Goal: Information Seeking & Learning: Learn about a topic

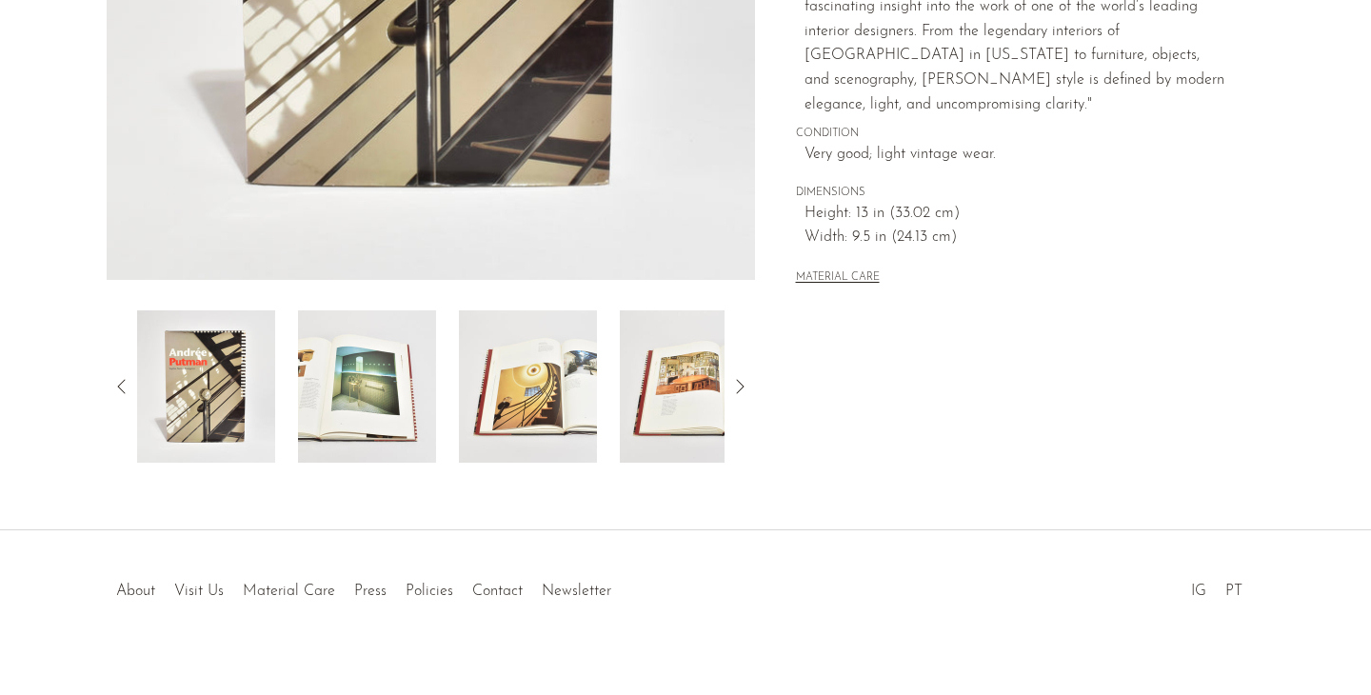
scroll to position [545, 0]
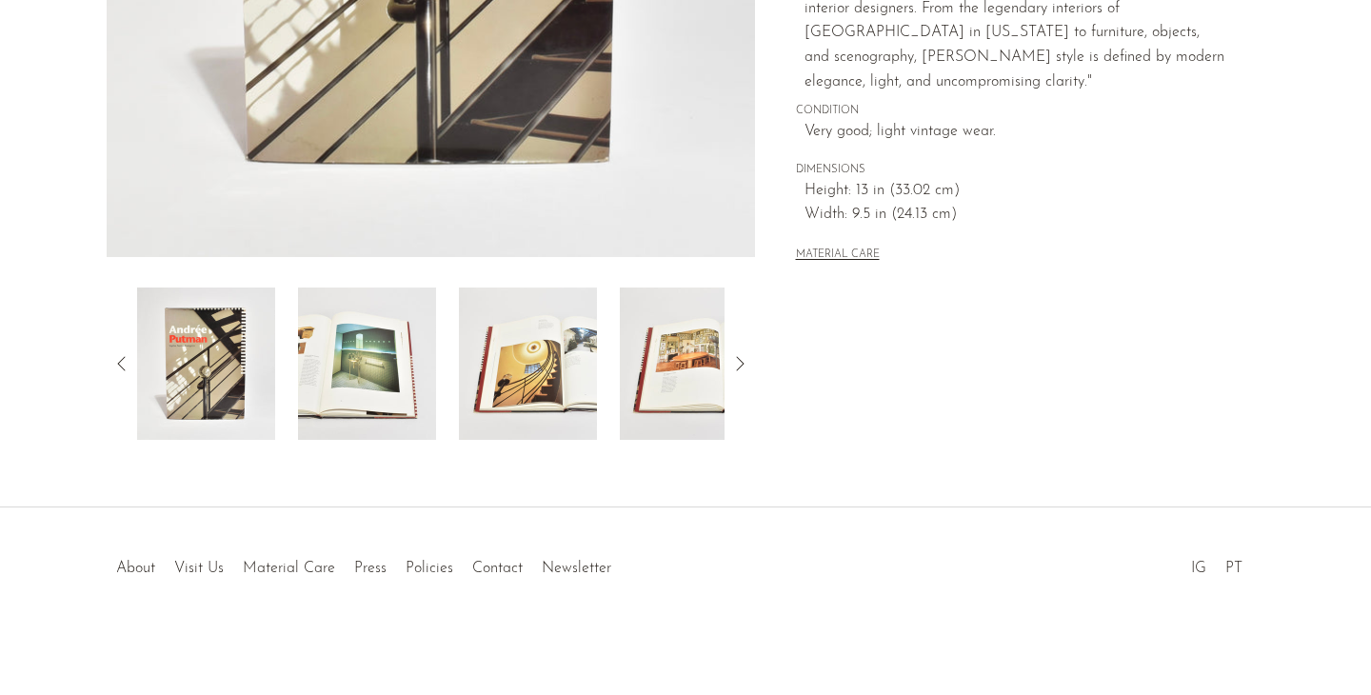
click at [309, 393] on img at bounding box center [367, 364] width 138 height 152
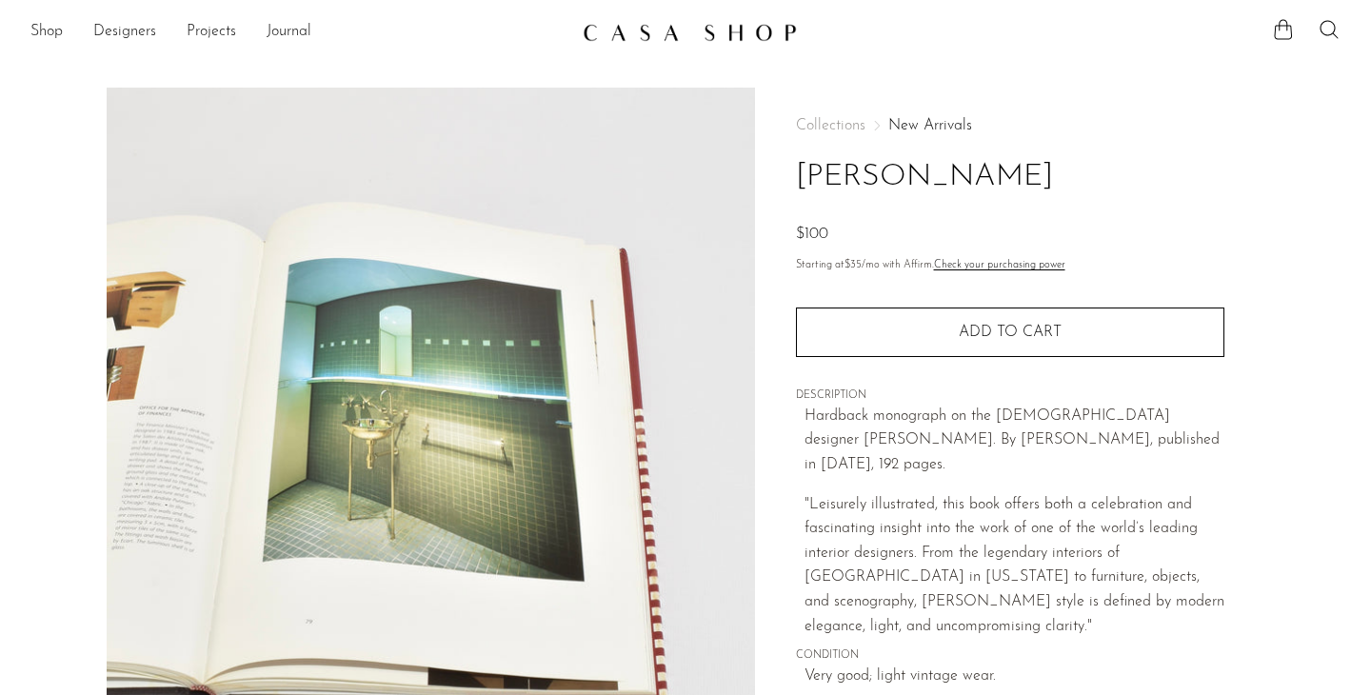
scroll to position [0, 0]
click at [675, 392] on img at bounding box center [431, 445] width 648 height 714
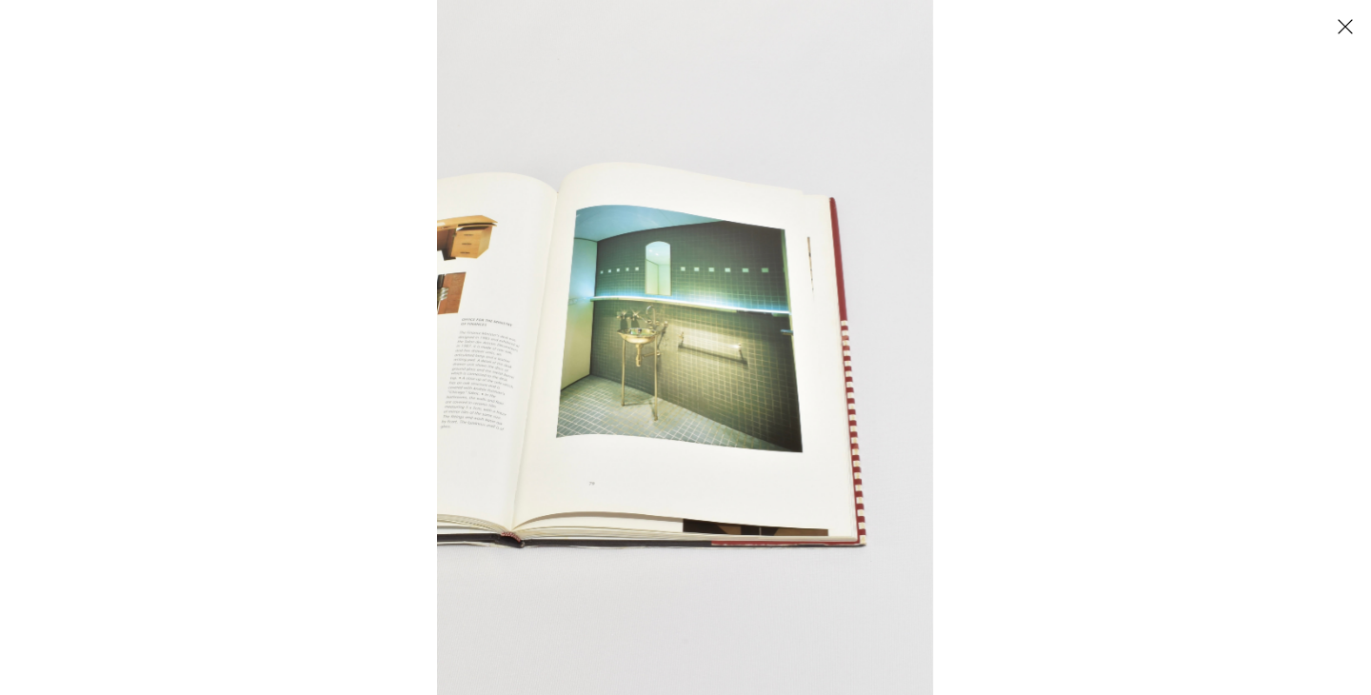
click at [1367, 32] on div at bounding box center [685, 21] width 1371 height 43
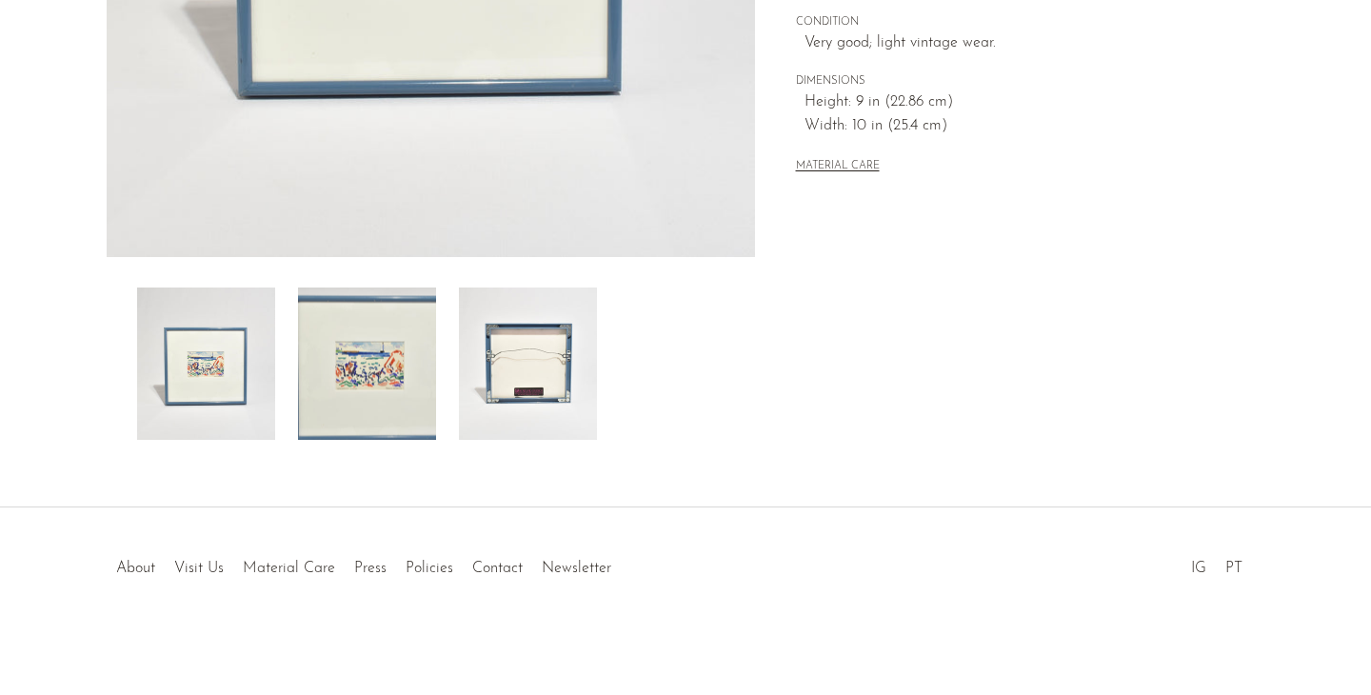
scroll to position [545, 0]
click at [549, 366] on img at bounding box center [528, 364] width 138 height 152
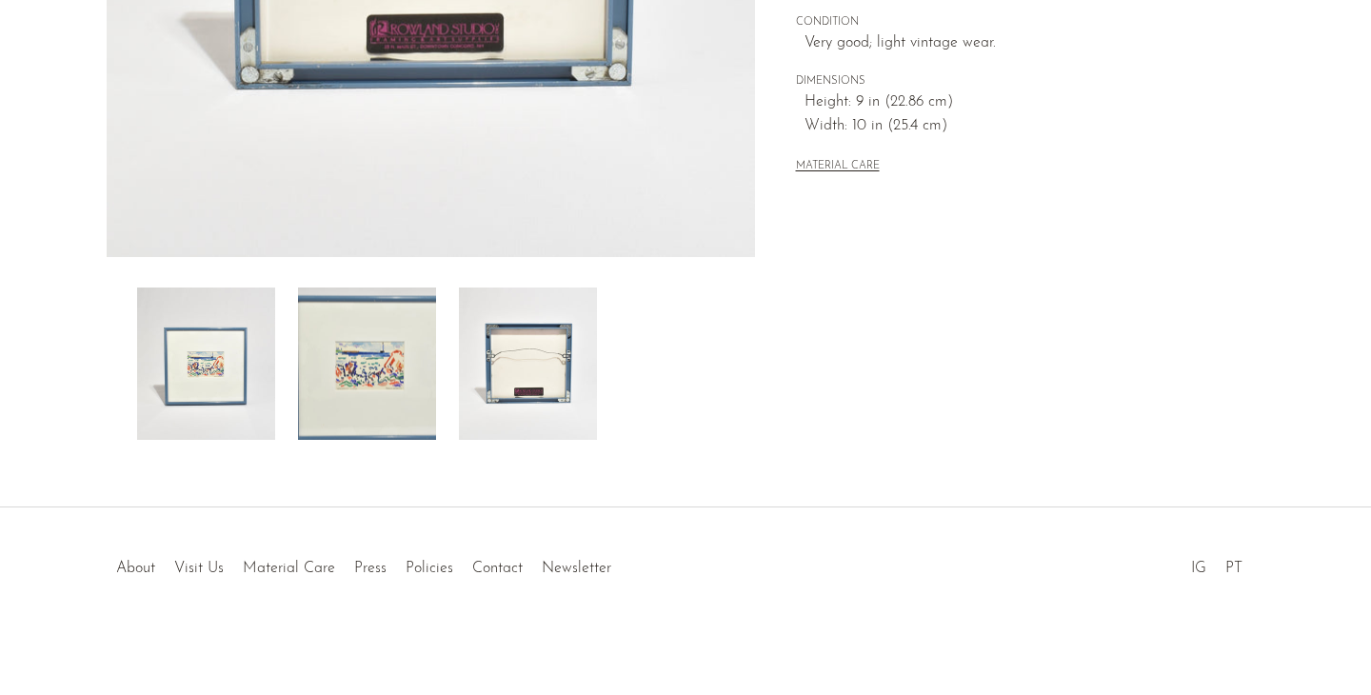
scroll to position [281, 0]
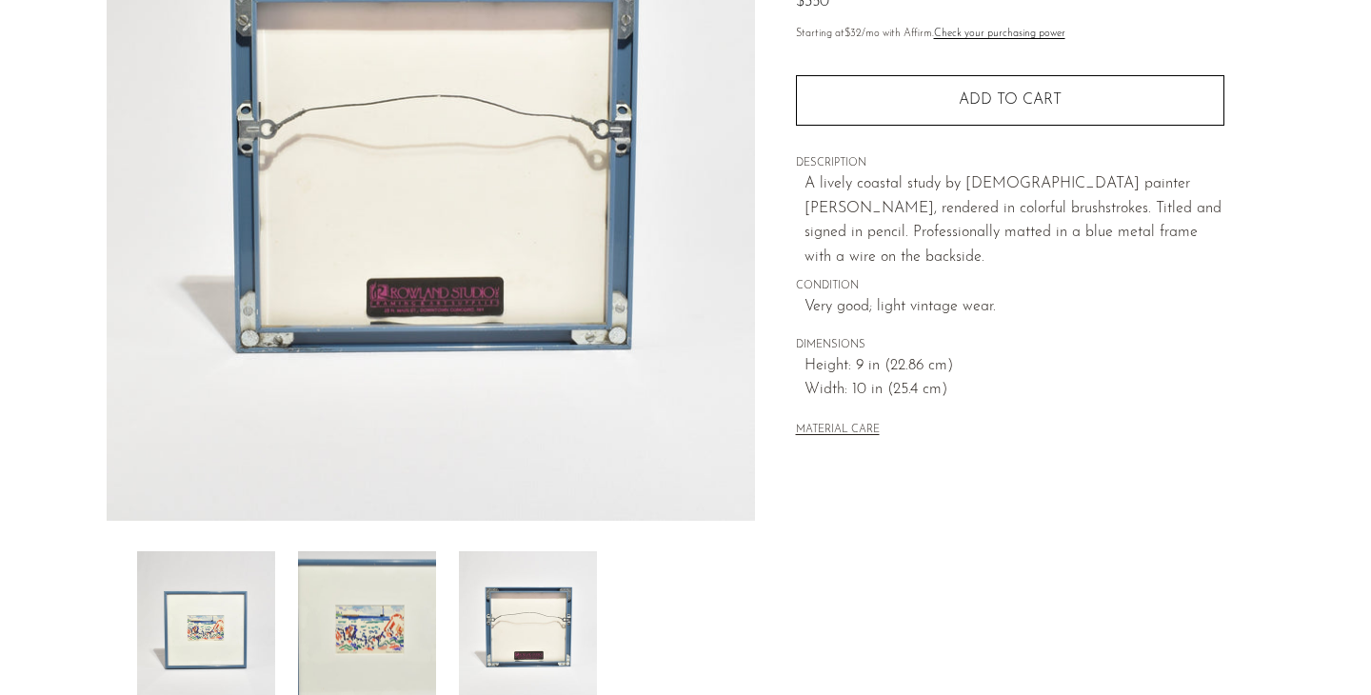
click at [457, 308] on img at bounding box center [431, 164] width 648 height 714
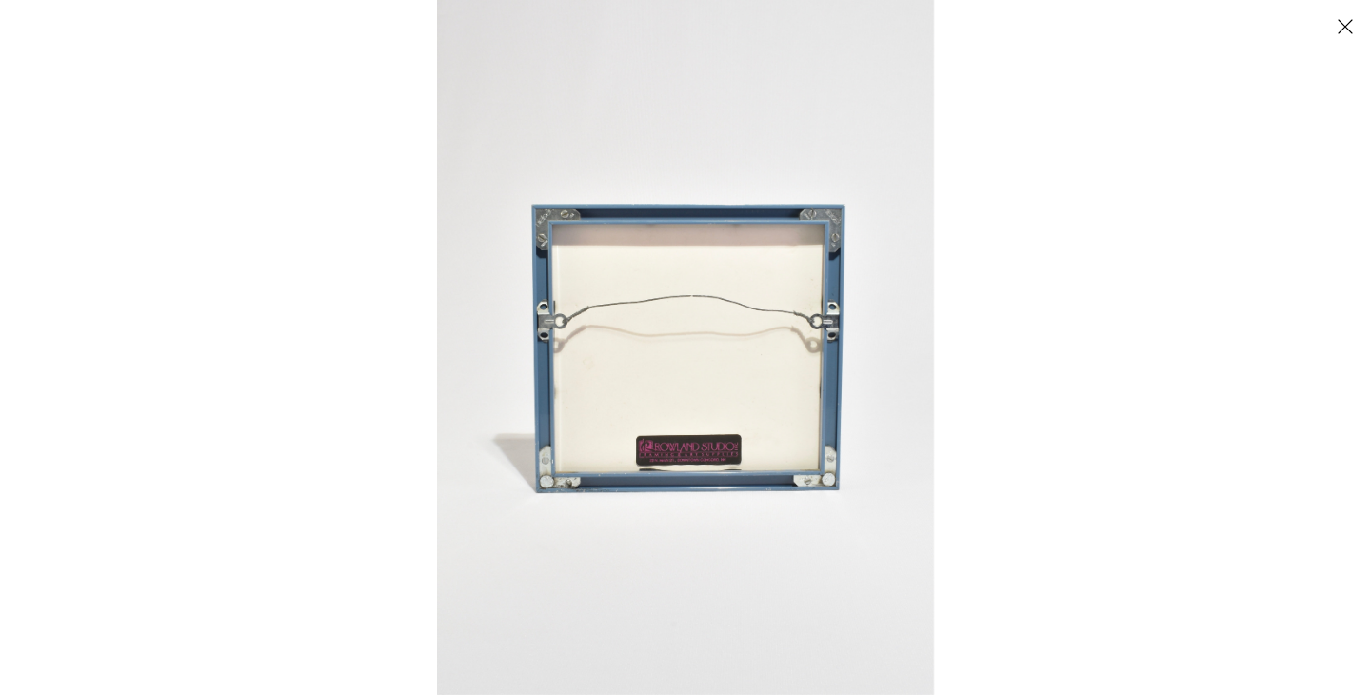
click at [654, 462] on img at bounding box center [685, 347] width 497 height 695
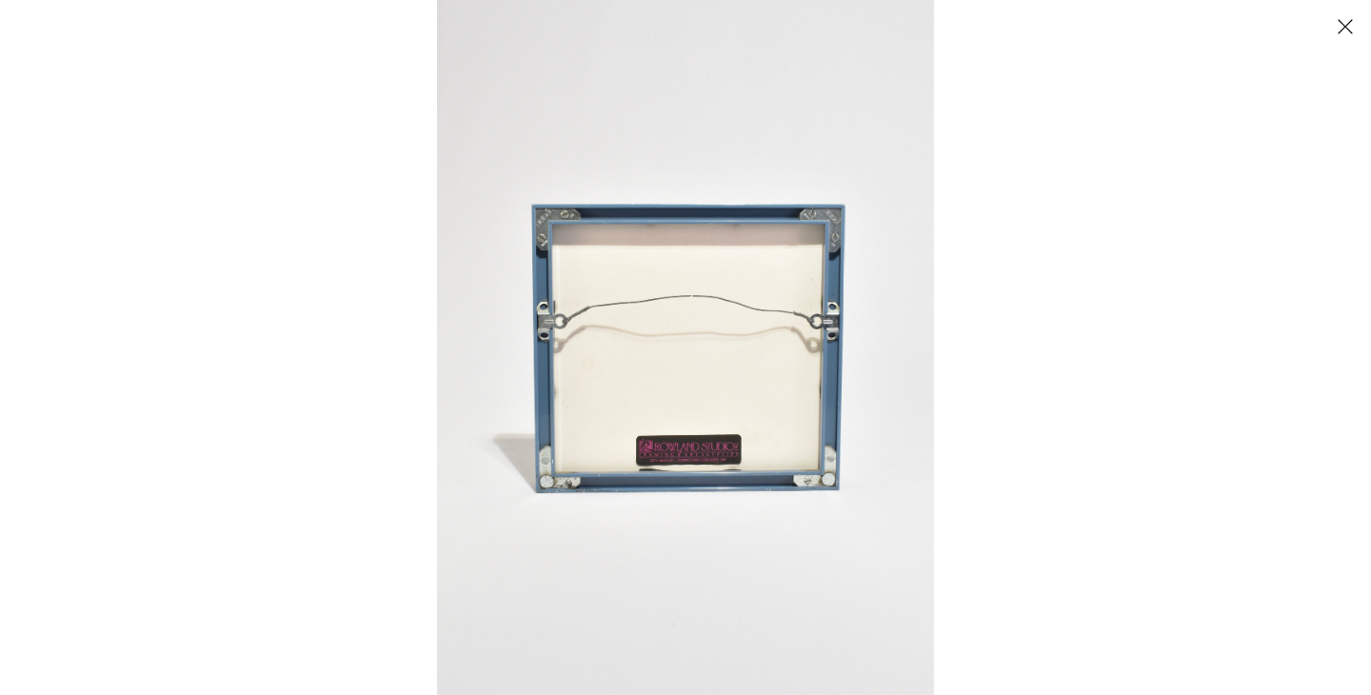
click at [1343, 22] on button "Close" at bounding box center [1344, 26] width 33 height 33
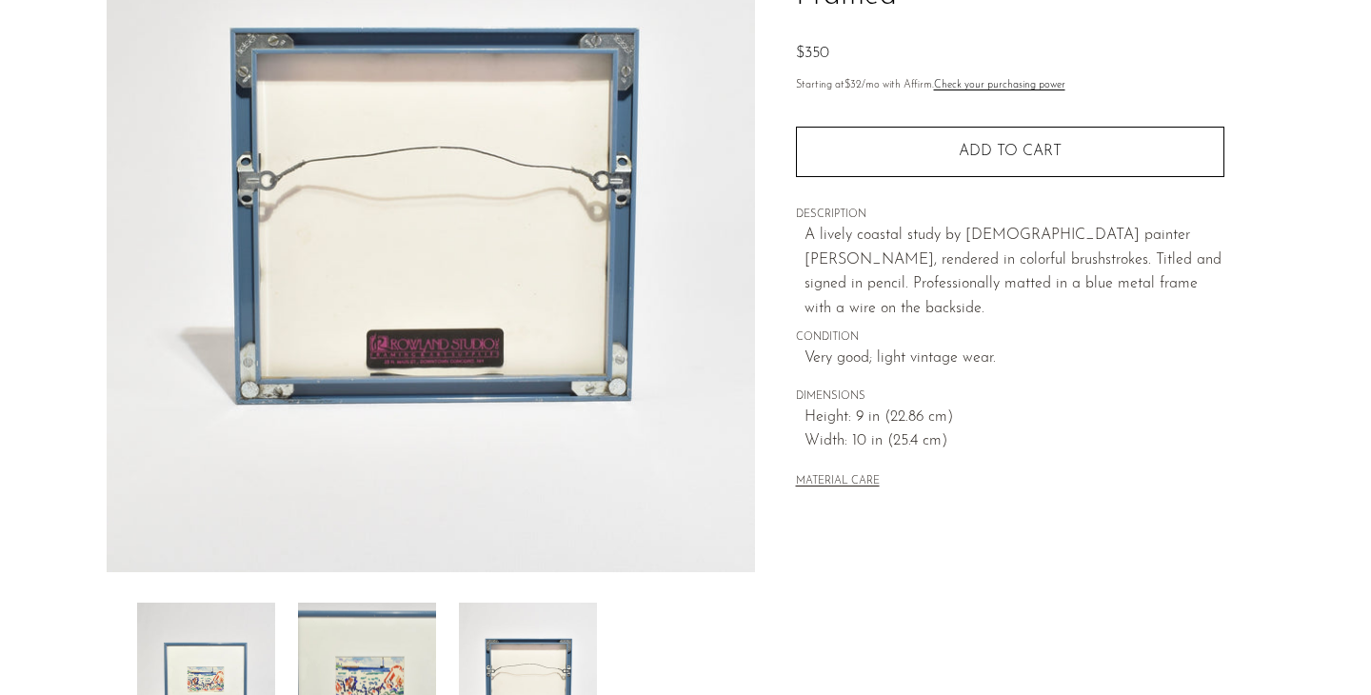
scroll to position [227, 0]
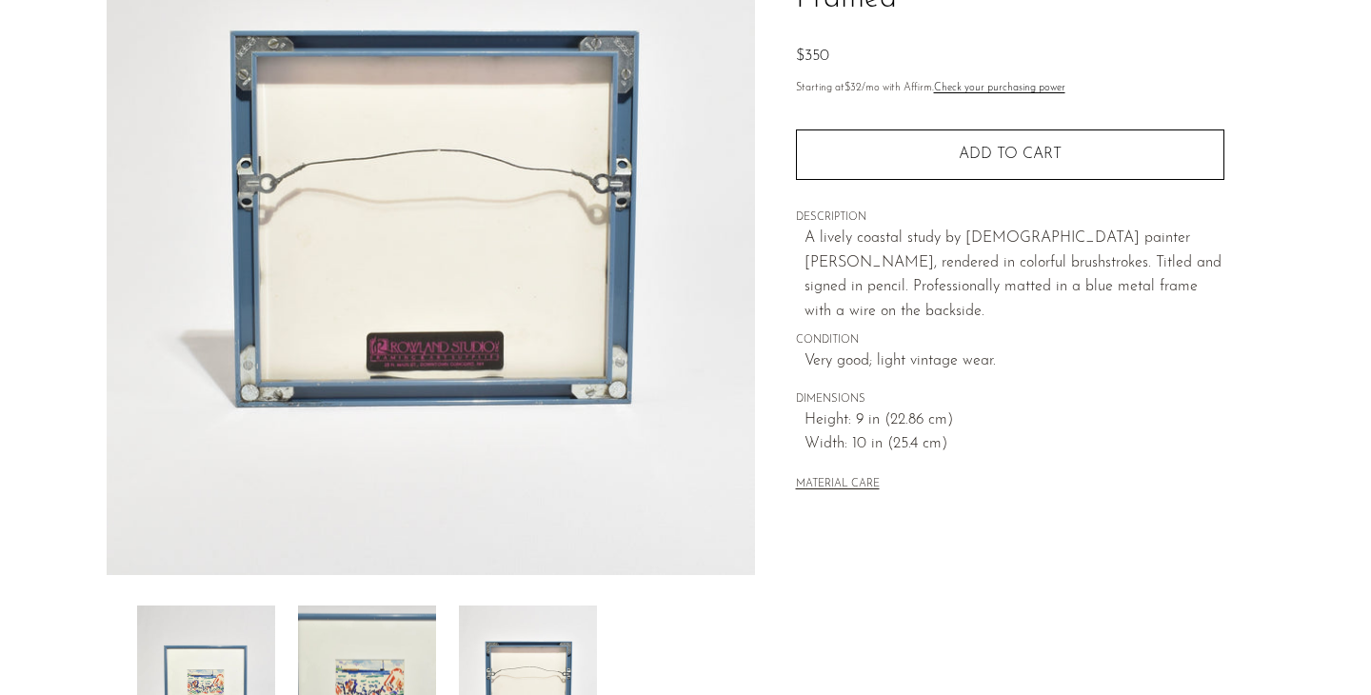
click at [203, 599] on div at bounding box center [431, 309] width 648 height 897
click at [349, 629] on img at bounding box center [367, 682] width 138 height 152
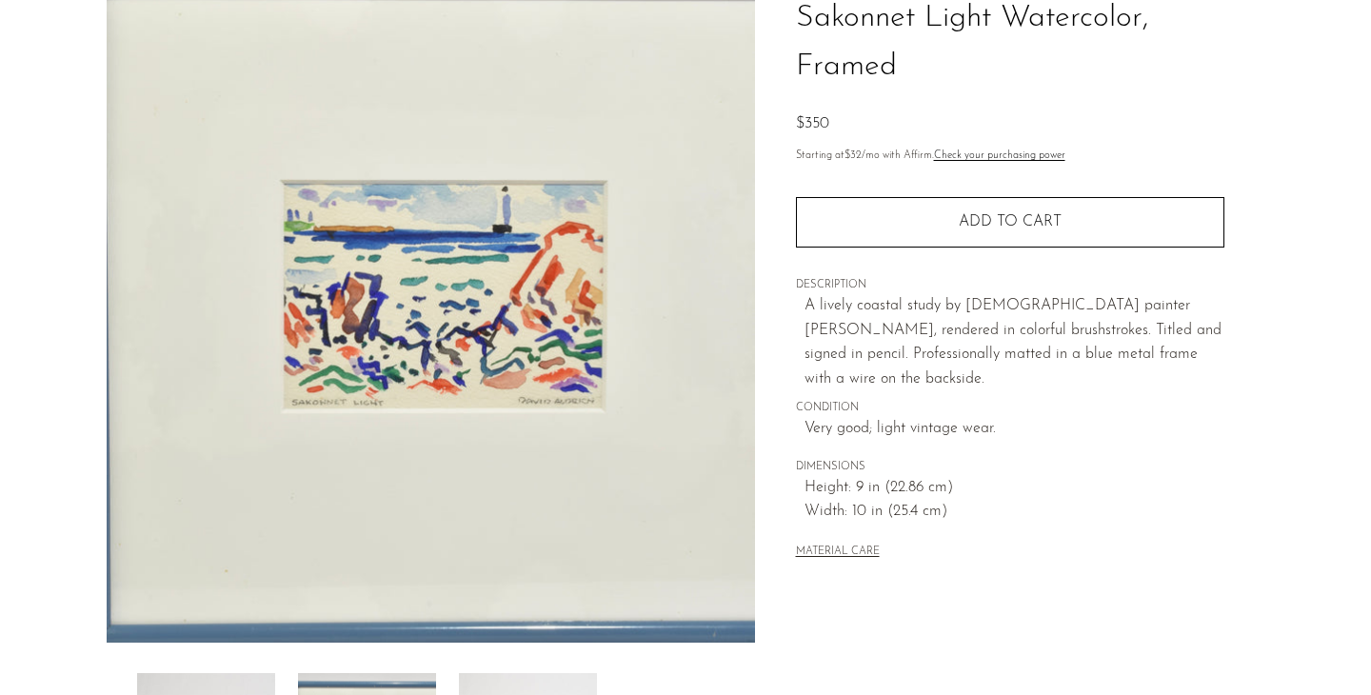
scroll to position [155, 0]
